Goal: Task Accomplishment & Management: Complete application form

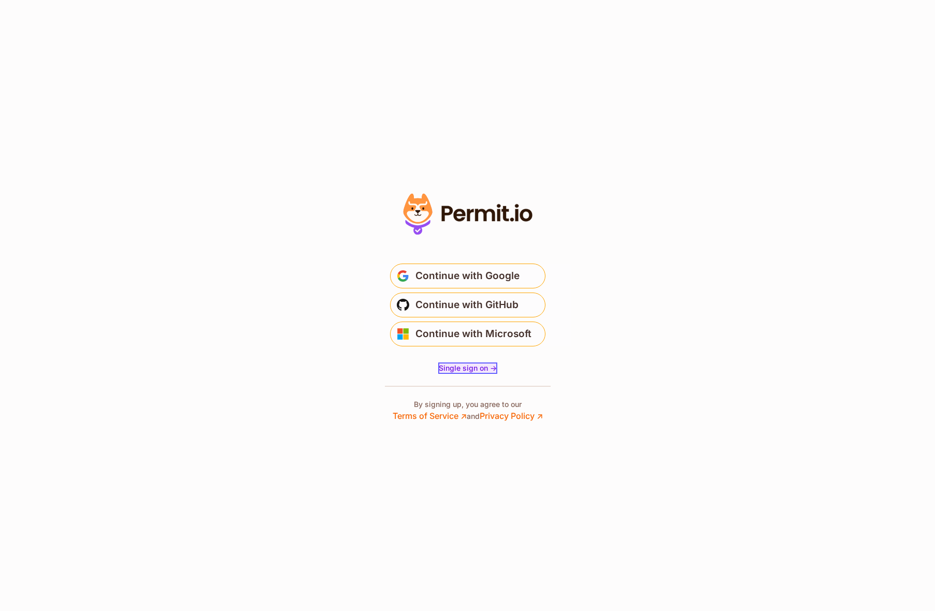
click at [455, 365] on span "Single sign on ->" at bounding box center [468, 368] width 58 height 9
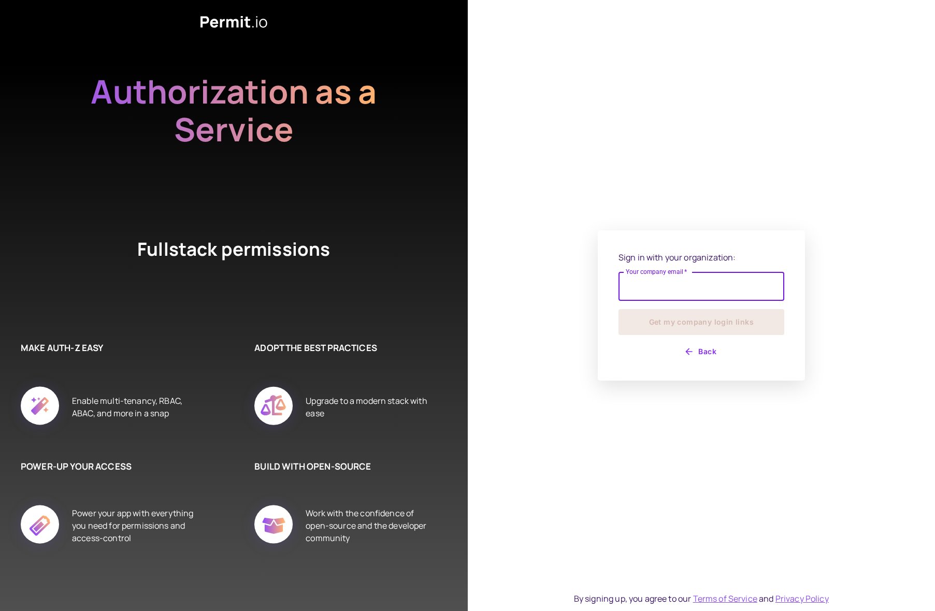
click at [690, 294] on input "Your company email   *" at bounding box center [702, 286] width 166 height 29
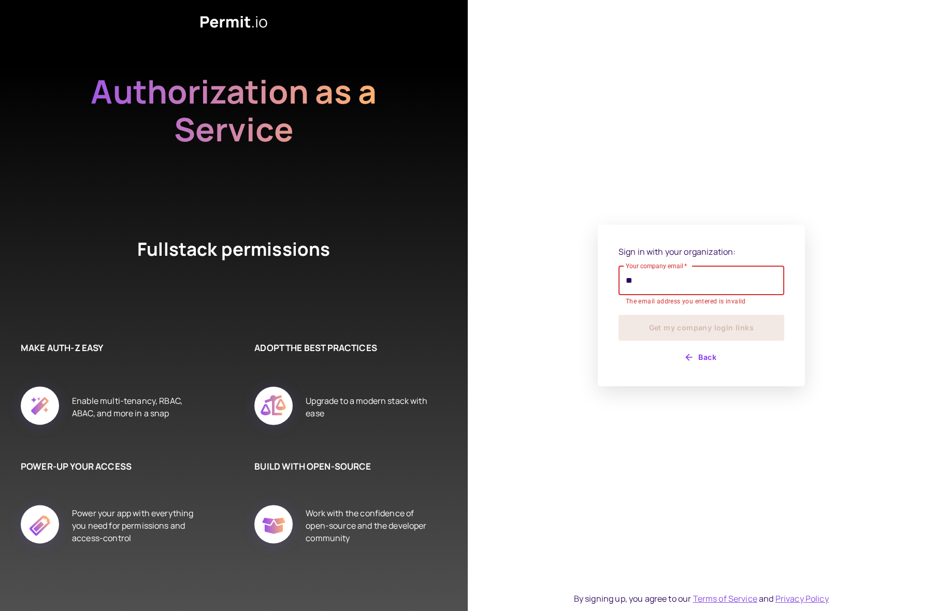
type input "*"
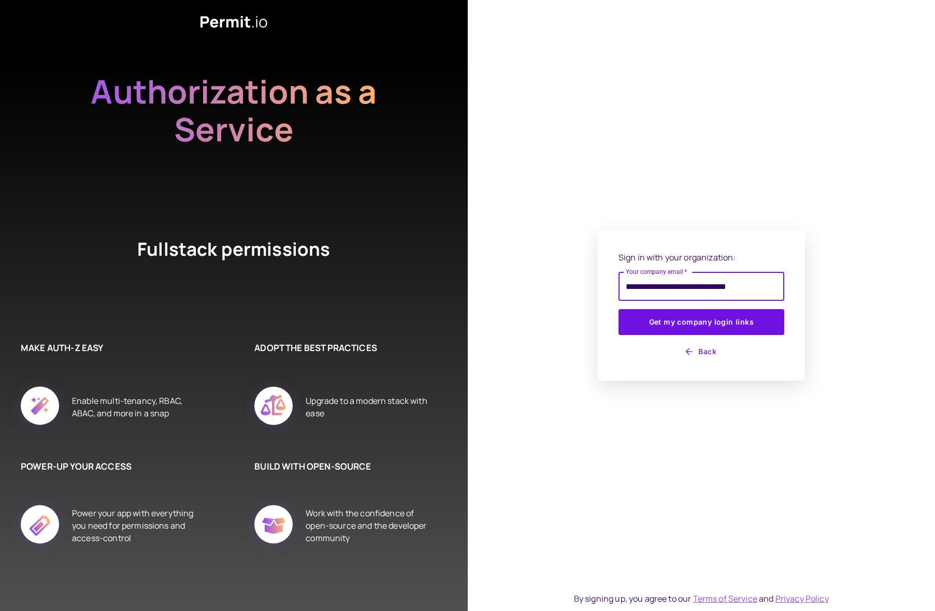
type input "**********"
click at [619, 309] on button "Get my company login links" at bounding box center [702, 322] width 166 height 26
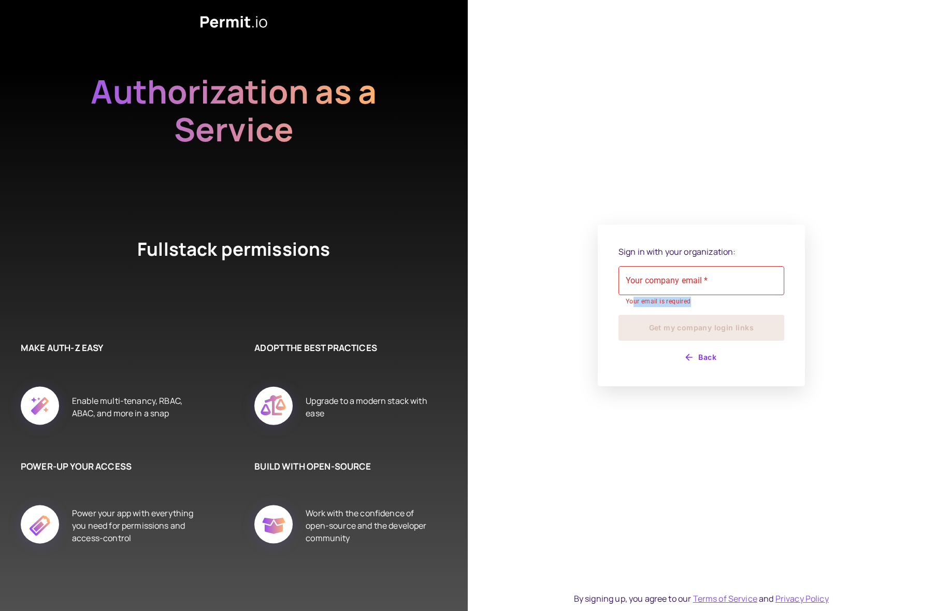
drag, startPoint x: 699, startPoint y: 303, endPoint x: 635, endPoint y: 300, distance: 64.3
click at [635, 300] on p "Your email is required" at bounding box center [701, 302] width 151 height 10
drag, startPoint x: 635, startPoint y: 300, endPoint x: 600, endPoint y: 300, distance: 34.2
click at [634, 300] on p "Your email is required" at bounding box center [701, 302] width 151 height 10
click at [599, 300] on div "Sign in with your organization: Your company email   * Your company email   * Y…" at bounding box center [701, 306] width 207 height 162
